Goal: Submit feedback/report problem: Submit feedback/report problem

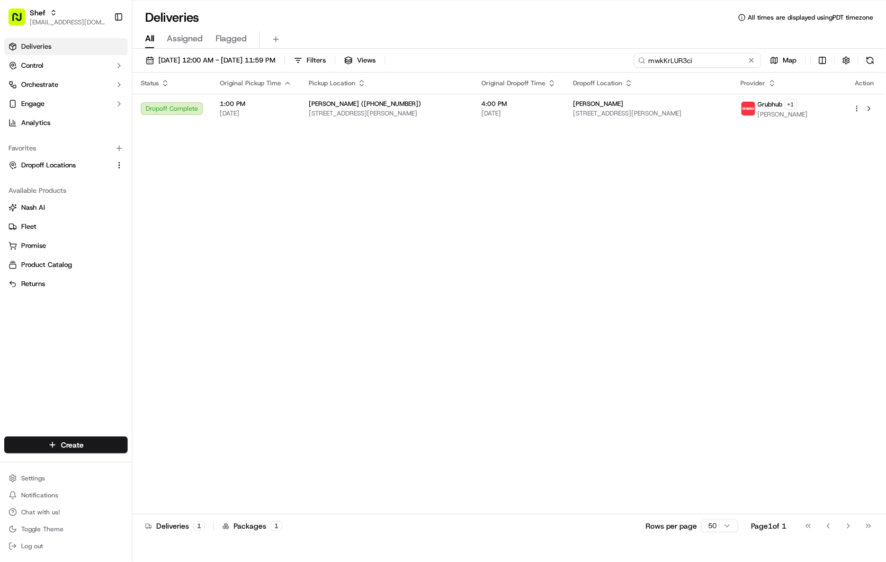
click at [717, 60] on input "mwkKrLUR3ci" at bounding box center [697, 60] width 127 height 15
paste input "FwrjMQQ43JF"
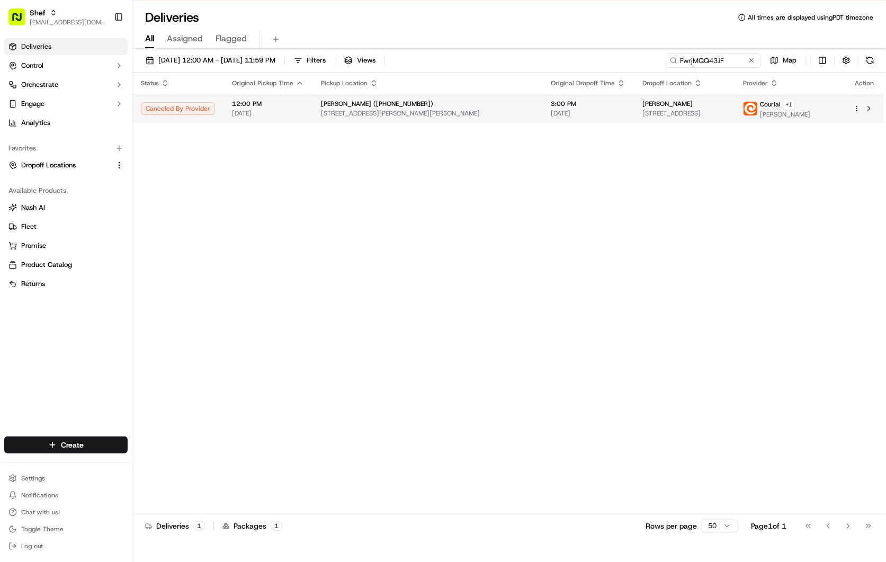
click at [551, 115] on span "[DATE]" at bounding box center [588, 113] width 75 height 8
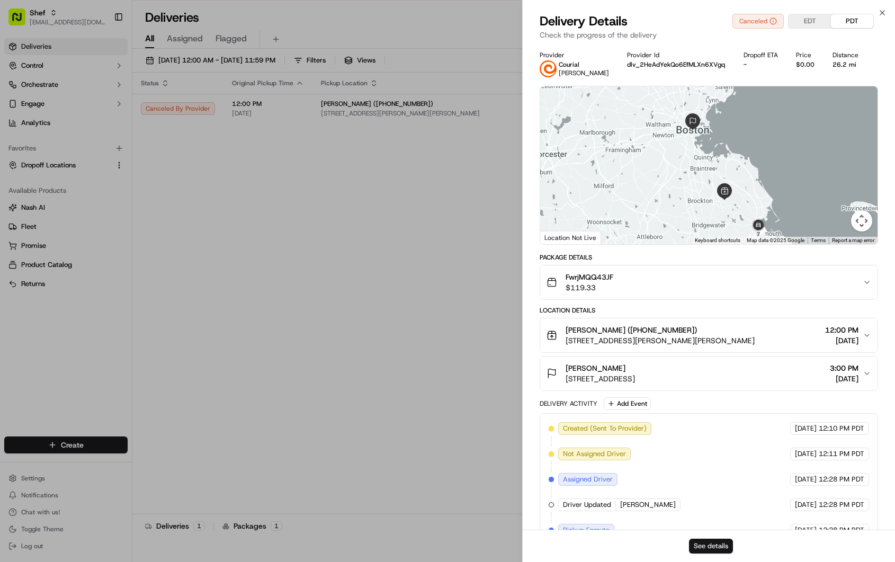
click at [712, 542] on button "See details" at bounding box center [711, 546] width 44 height 15
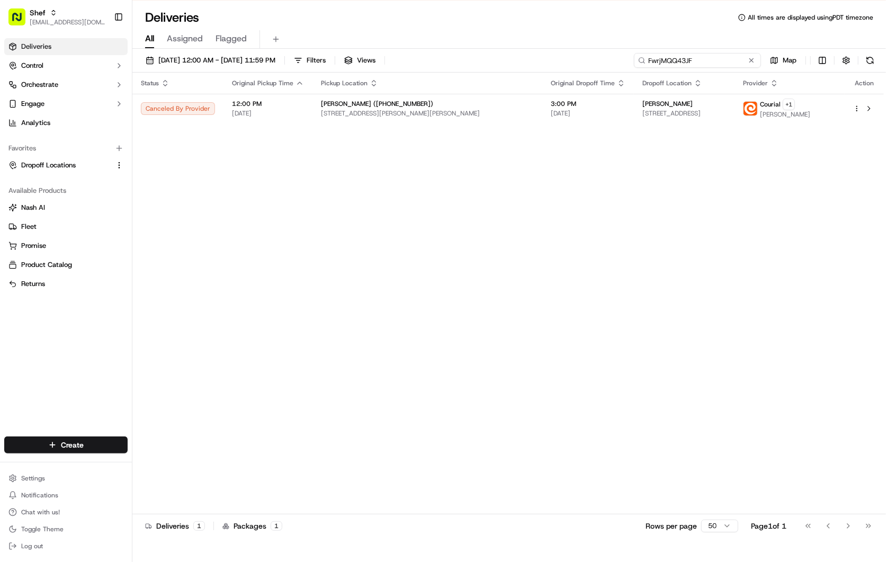
click at [727, 57] on input "FwrjMQQ43JF" at bounding box center [697, 60] width 127 height 15
paste input "mwkKrLUR3ci"
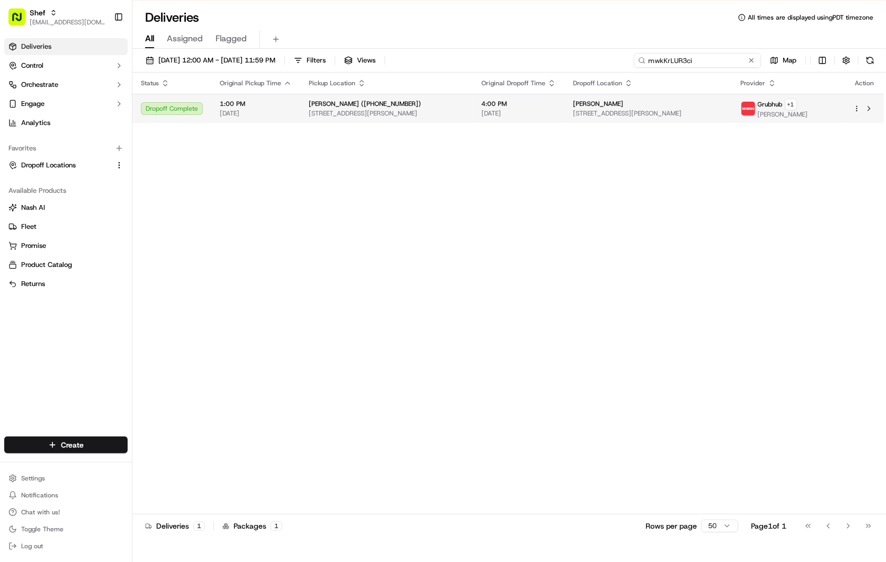
type input "mwkKrLUR3ci"
click at [623, 111] on span "[STREET_ADDRESS][PERSON_NAME]" at bounding box center [648, 113] width 151 height 8
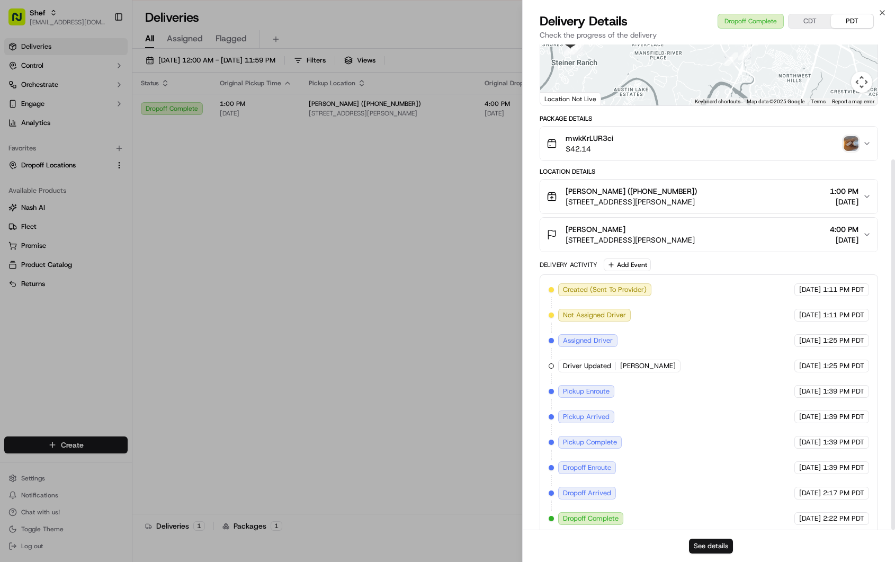
scroll to position [150, 0]
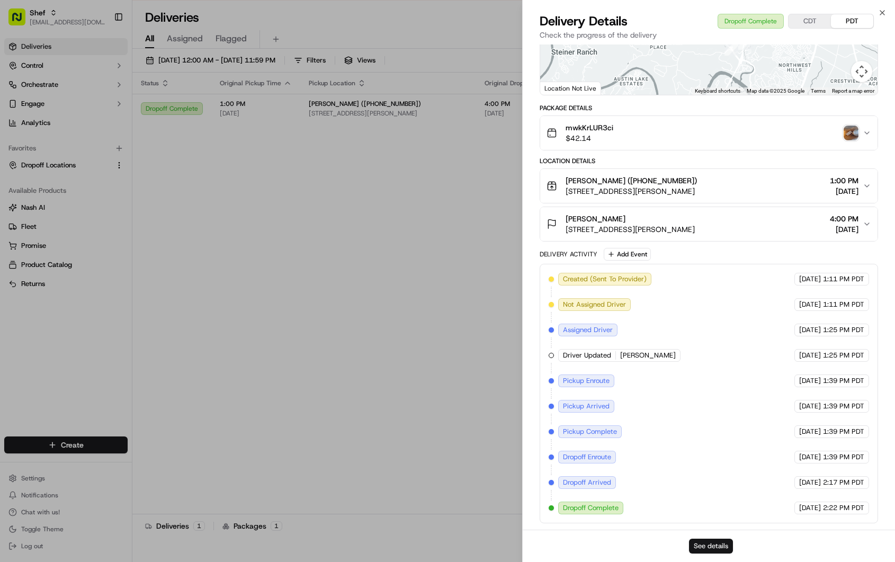
click at [719, 547] on button "See details" at bounding box center [711, 546] width 44 height 15
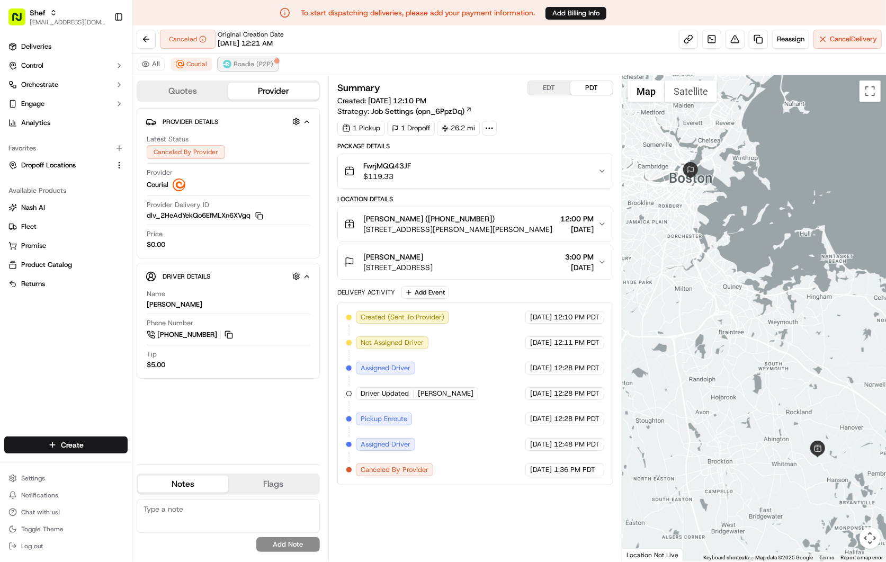
click at [260, 62] on span "Roadie (P2P)" at bounding box center [254, 64] width 40 height 8
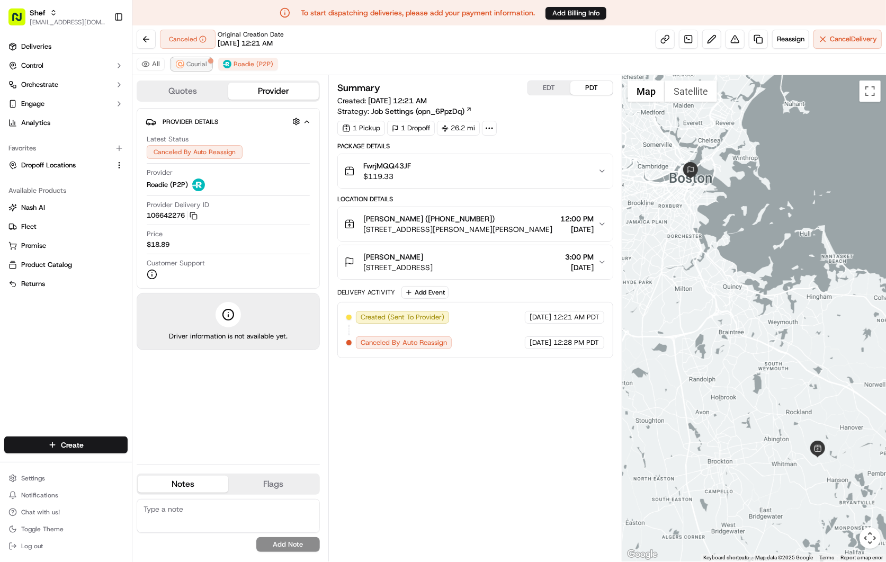
click at [201, 68] on span "Courial" at bounding box center [196, 64] width 21 height 8
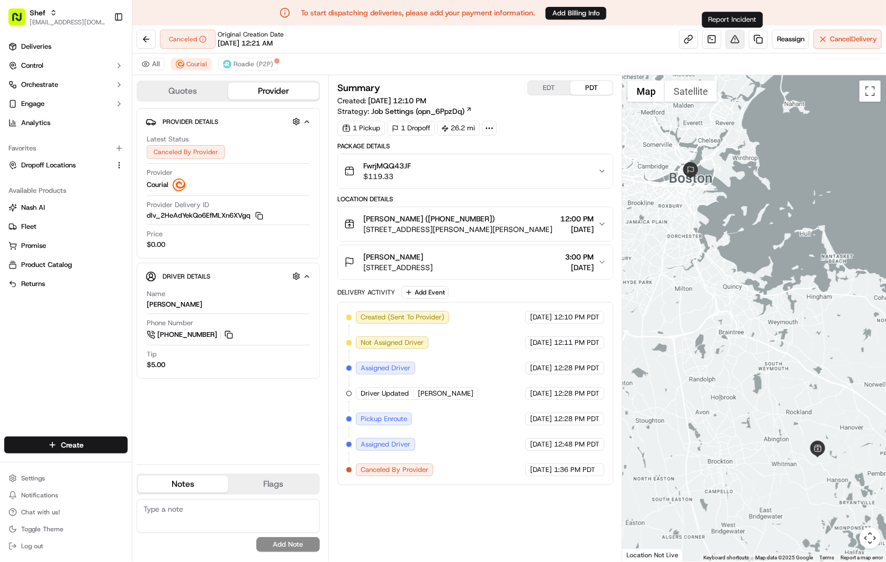
click at [732, 39] on button at bounding box center [735, 39] width 19 height 19
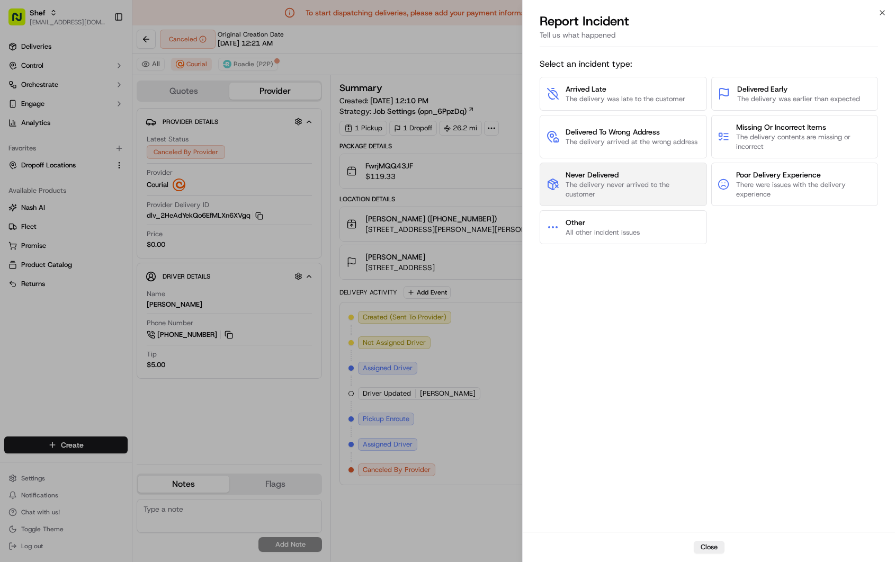
click at [663, 176] on span "Never Delivered" at bounding box center [633, 174] width 135 height 11
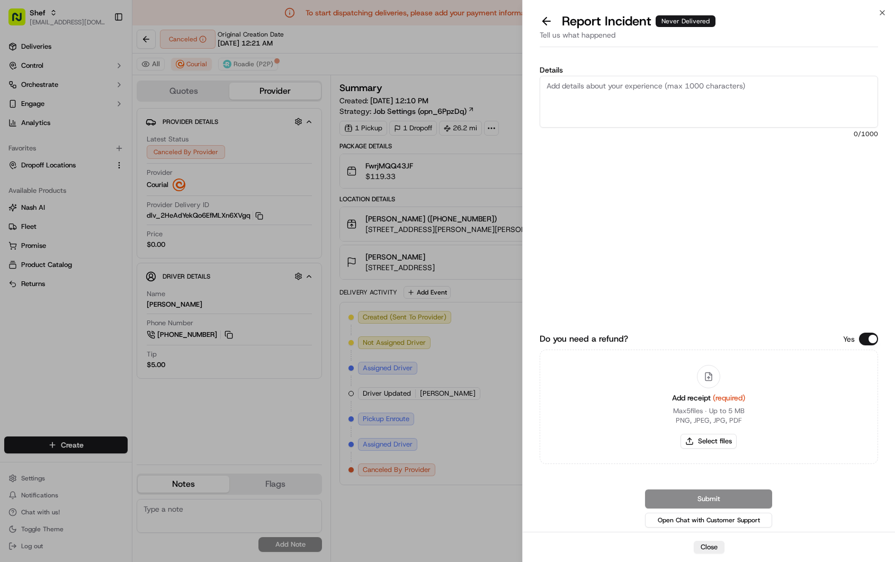
click at [645, 104] on textarea "Details" at bounding box center [709, 102] width 338 height 52
click at [744, 85] on textarea "The customer reached out after the delivery window." at bounding box center [709, 102] width 338 height 52
click at [706, 101] on textarea "The customer reached out after the delivery window. No driver picked up the ord…" at bounding box center [709, 102] width 338 height 52
paste textarea "The order was not delivered because no driver picked it up from the Shef"
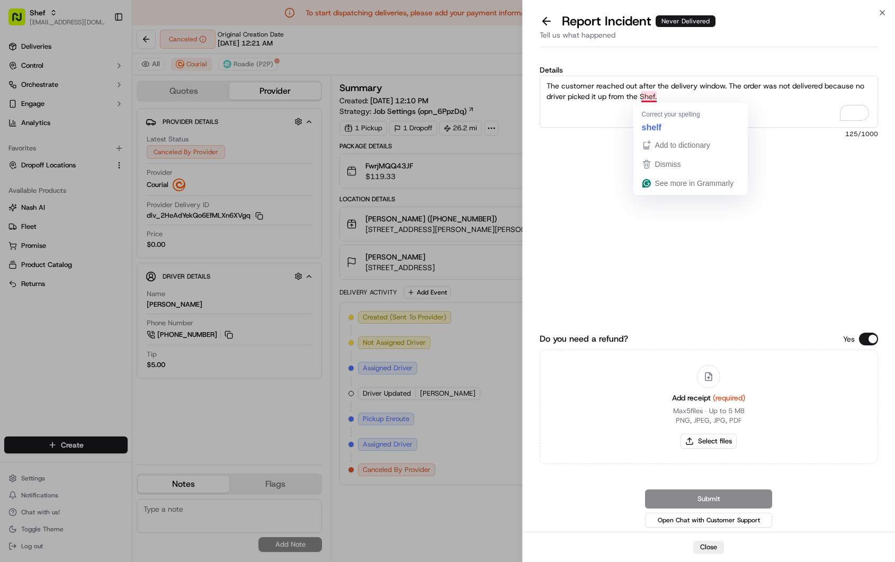
click at [790, 112] on textarea "The customer reached out after the delivery window. The order was not delivered…" at bounding box center [709, 102] width 338 height 52
type textarea "The customer reached out after the delivery window. The order was not delivered…"
click at [726, 436] on button "Select files" at bounding box center [709, 441] width 56 height 15
type input "C:\fakepath\FwrjMQQ43JF.png"
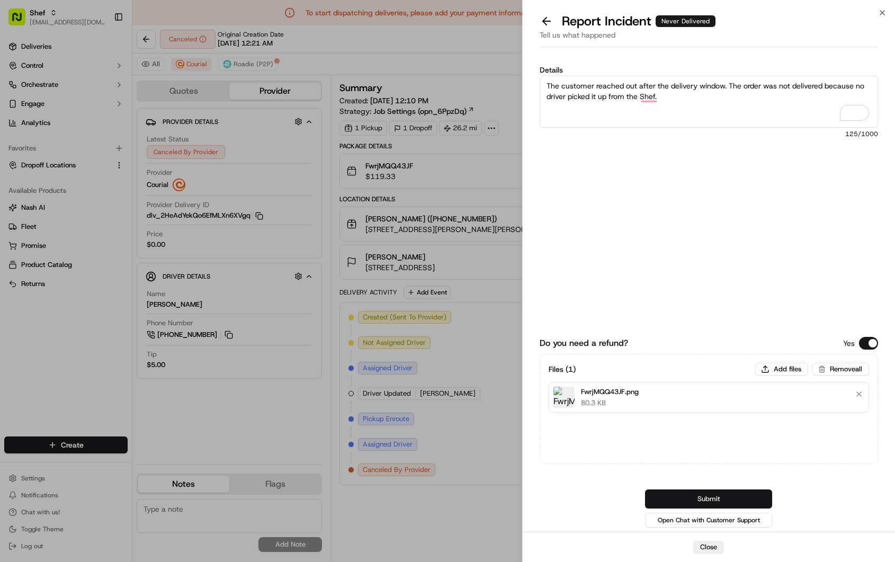
click at [727, 494] on button "Submit" at bounding box center [708, 498] width 127 height 19
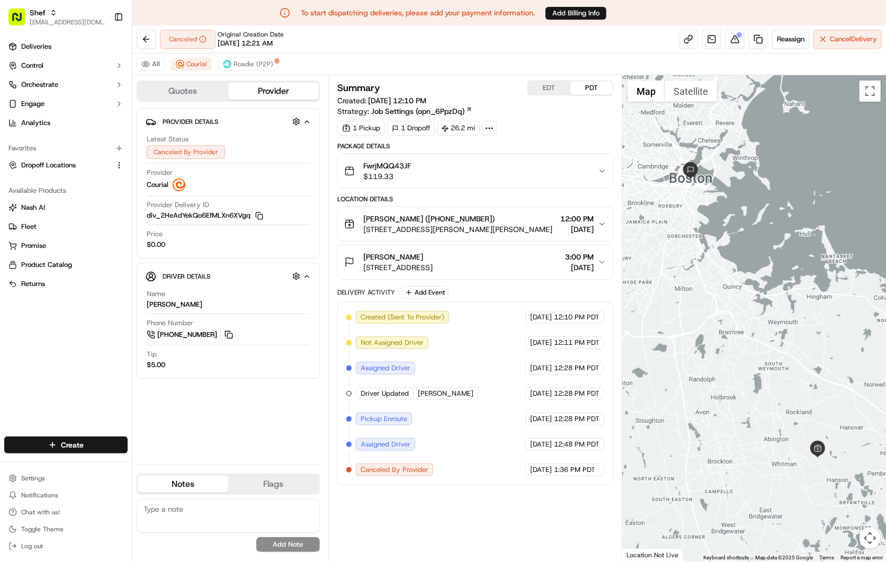
click at [479, 504] on div "Summary EDT PDT Created: 09/15/2025 12:10 PM Strategy: Job Settings (opn_6PpzDq…" at bounding box center [475, 319] width 276 height 476
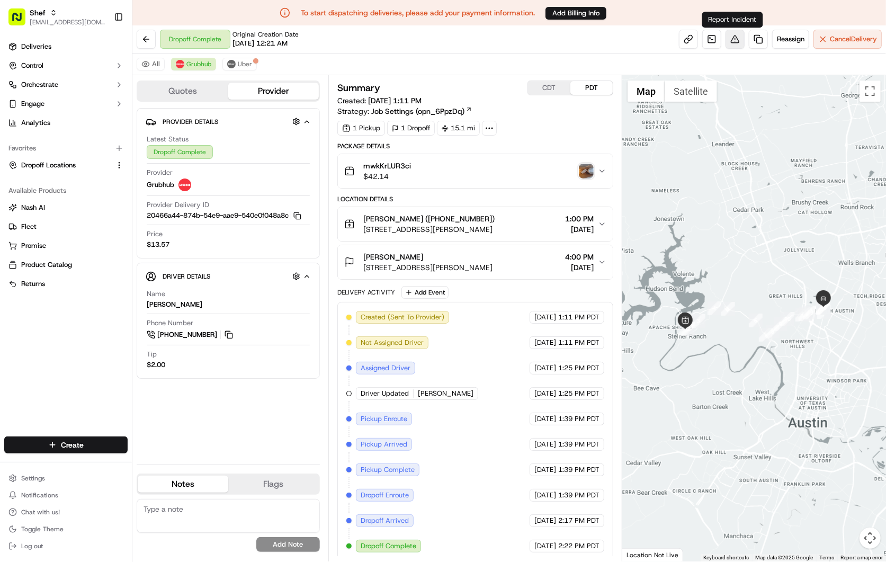
click at [732, 44] on button at bounding box center [735, 39] width 19 height 19
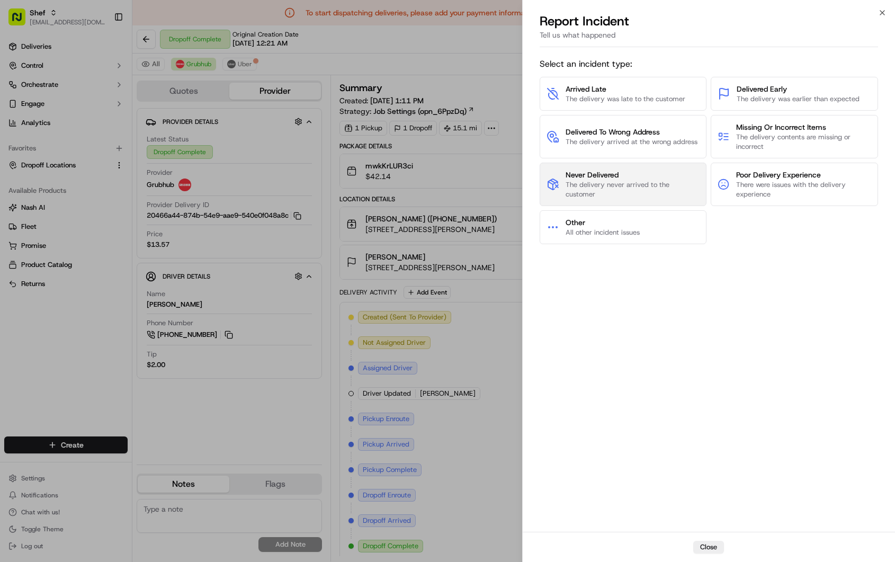
click at [632, 176] on span "Never Delivered" at bounding box center [633, 174] width 135 height 11
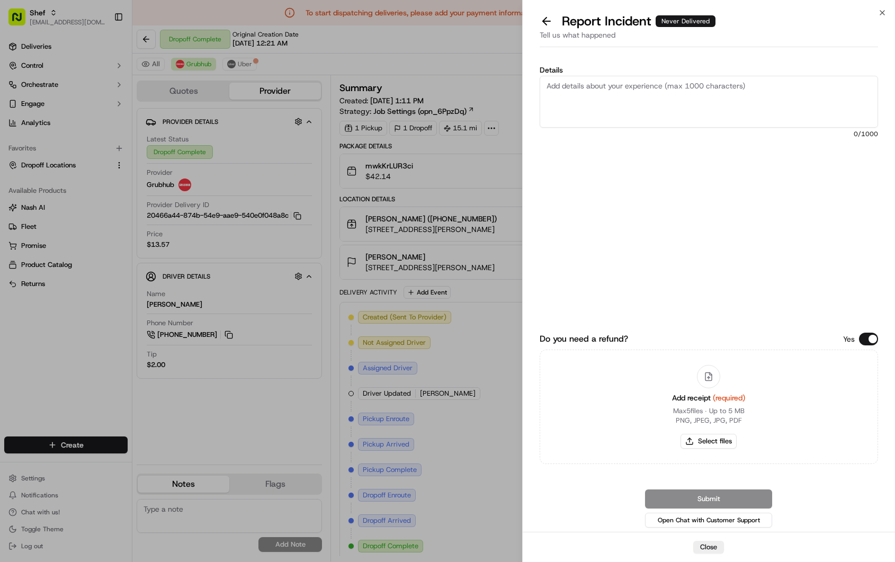
click at [643, 99] on textarea "Details" at bounding box center [709, 102] width 338 height 52
click at [691, 97] on textarea "customer reported the the order was not deliver and they didn't received it. Th…" at bounding box center [709, 102] width 338 height 52
paste textarea "The customer reported that the order was not delivered and they did not receive…"
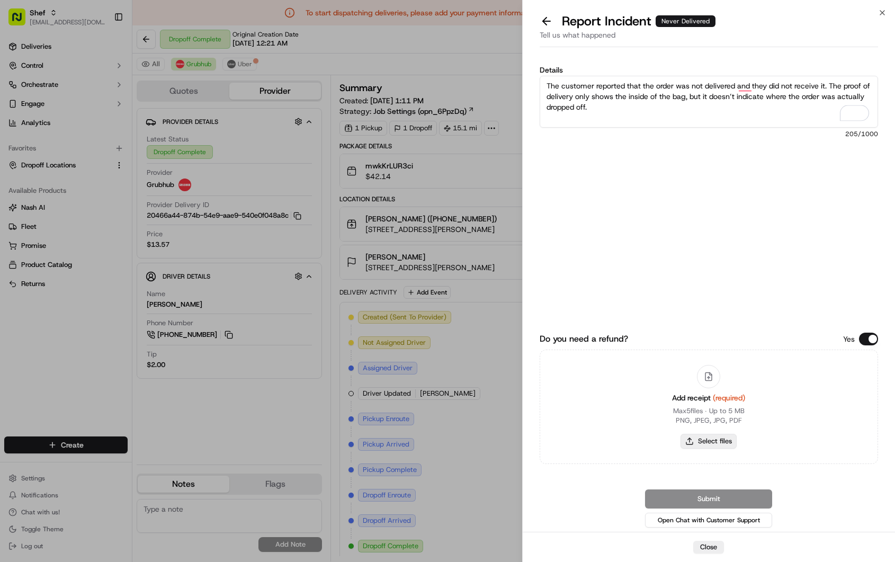
type textarea "The customer reported that the order was not delivered and they did not receive…"
click at [719, 443] on button "Select files" at bounding box center [709, 441] width 56 height 15
click at [719, 438] on button "Select files" at bounding box center [709, 441] width 56 height 15
type input "C:\fakepath\mwkKrLUR3ci.png"
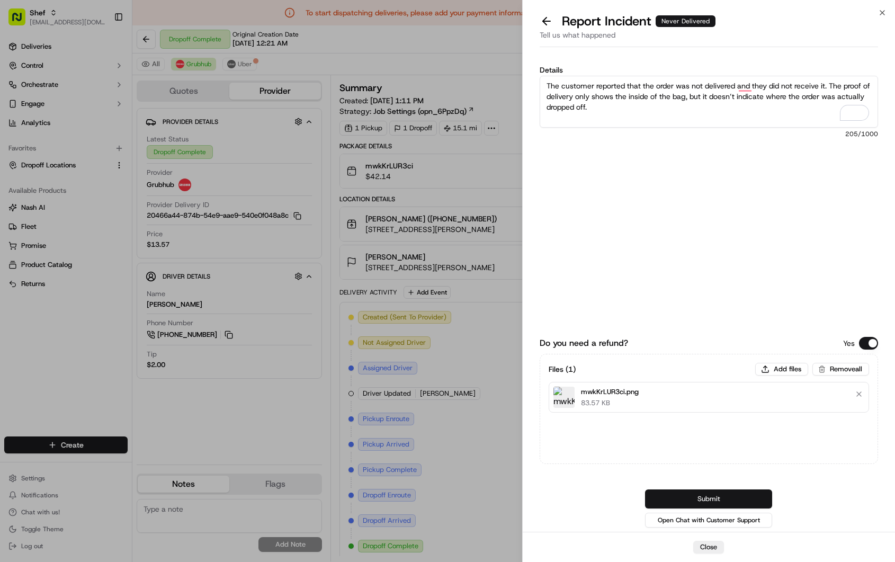
click at [747, 496] on button "Submit" at bounding box center [708, 498] width 127 height 19
